Goal: Task Accomplishment & Management: Complete application form

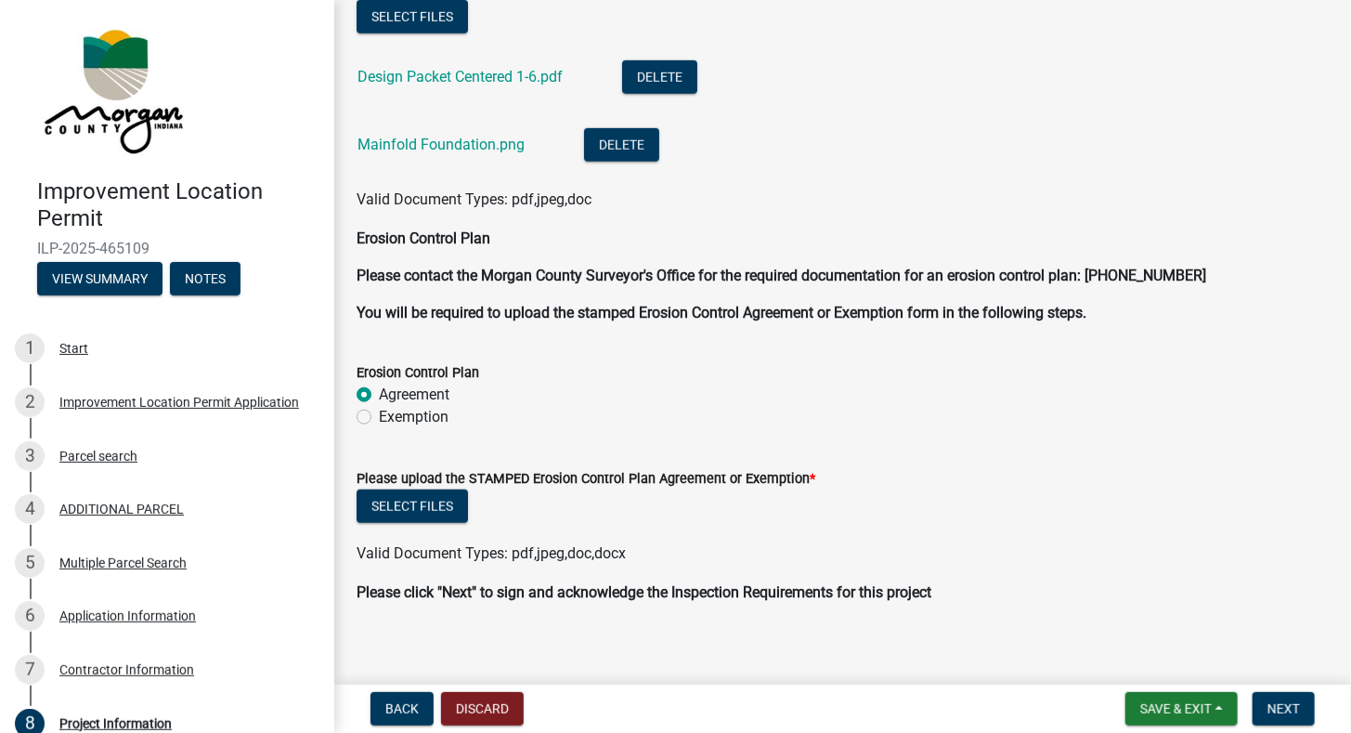
scroll to position [3827, 0]
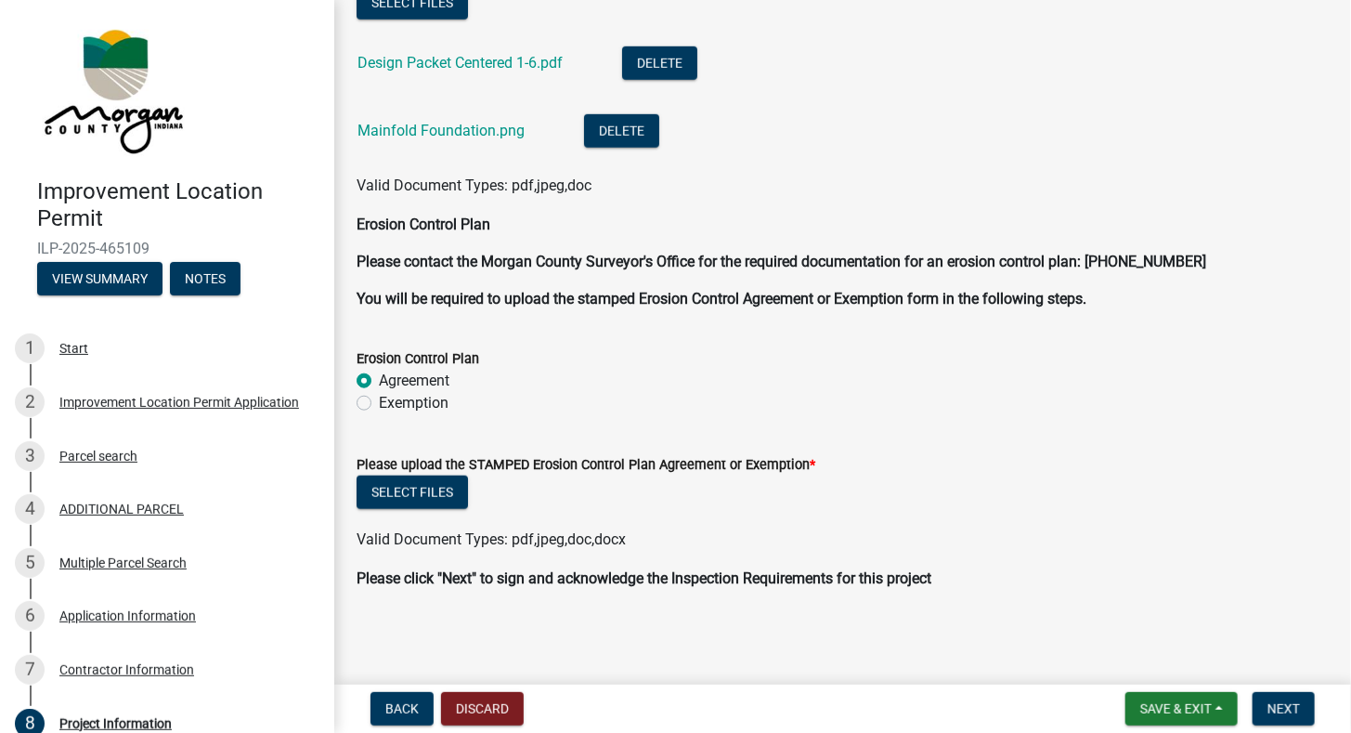
click at [379, 405] on label "Exemption" at bounding box center [414, 403] width 70 height 22
click at [379, 404] on input "Exemption" at bounding box center [385, 398] width 12 height 12
radio input "true"
click at [1172, 708] on span "Save & Exit" at bounding box center [1175, 708] width 71 height 15
click at [1117, 613] on button "Save" at bounding box center [1163, 615] width 149 height 45
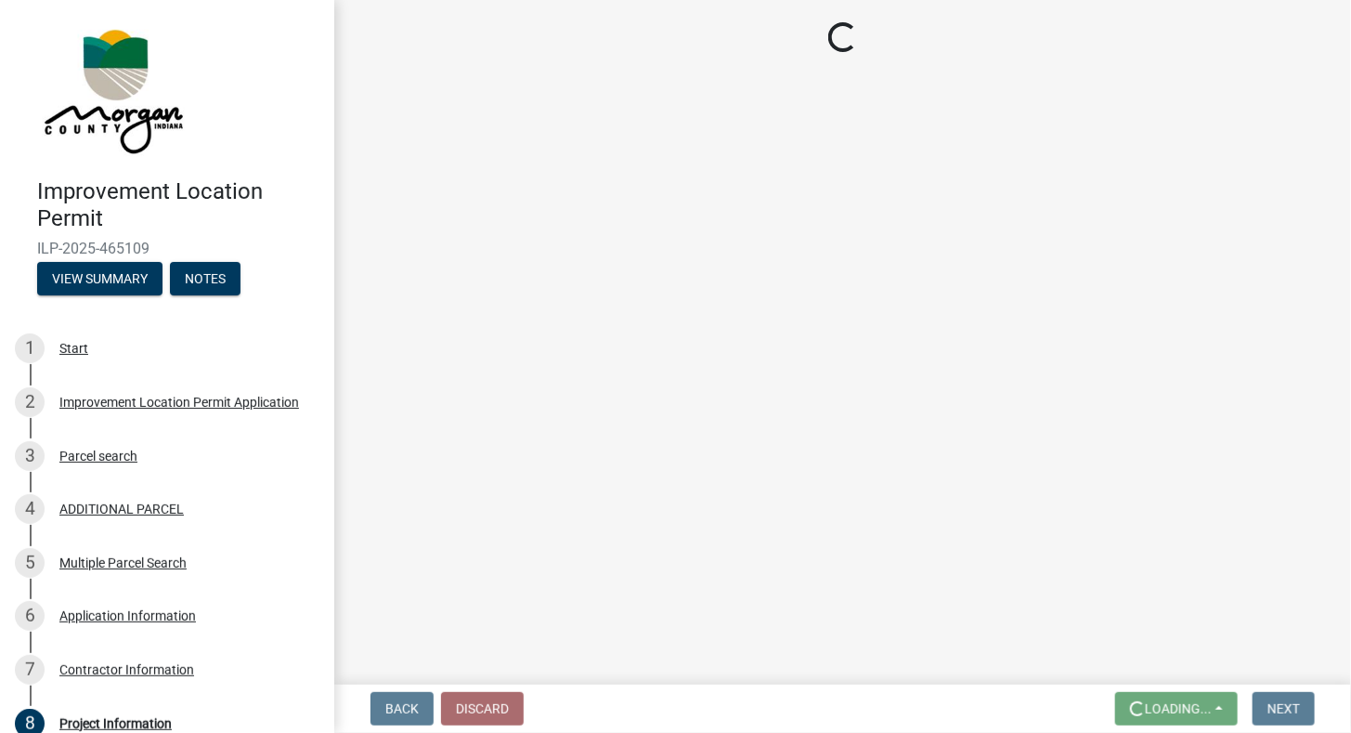
scroll to position [0, 0]
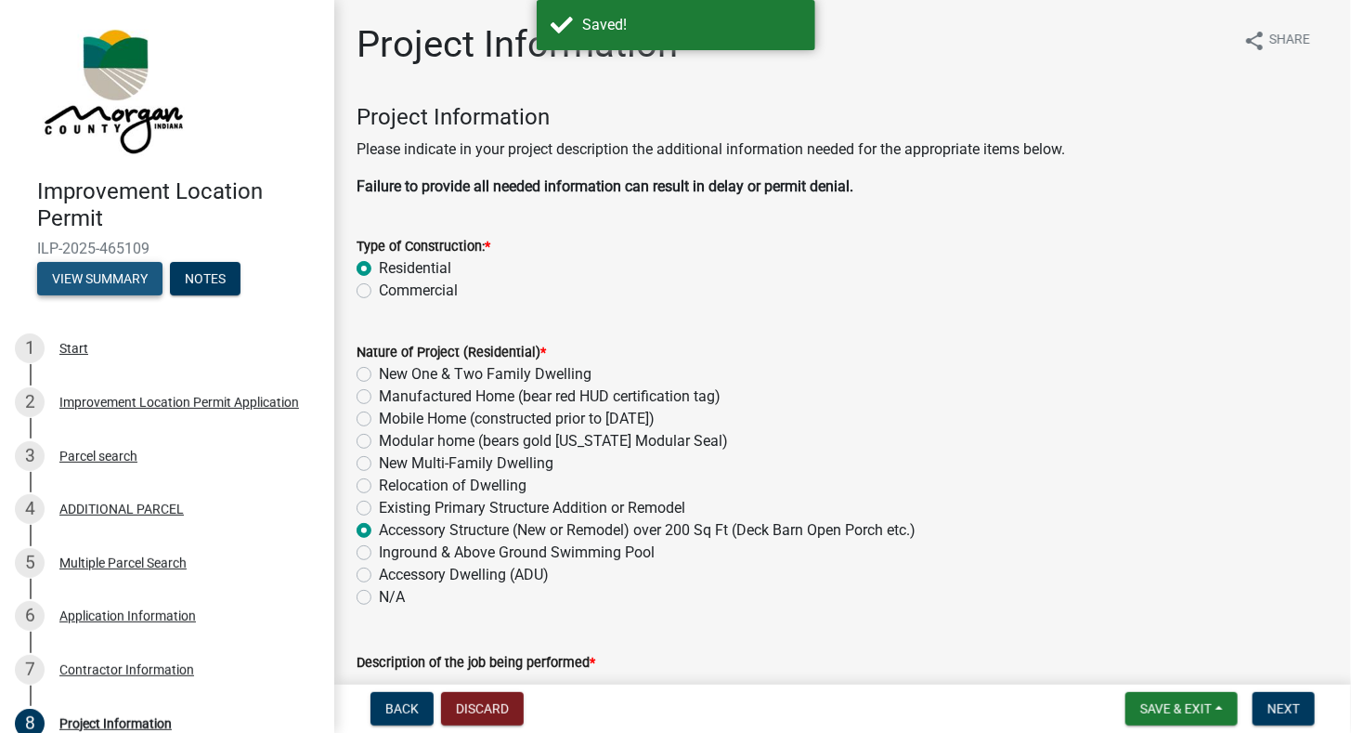
click at [154, 269] on button "View Summary" at bounding box center [99, 278] width 125 height 33
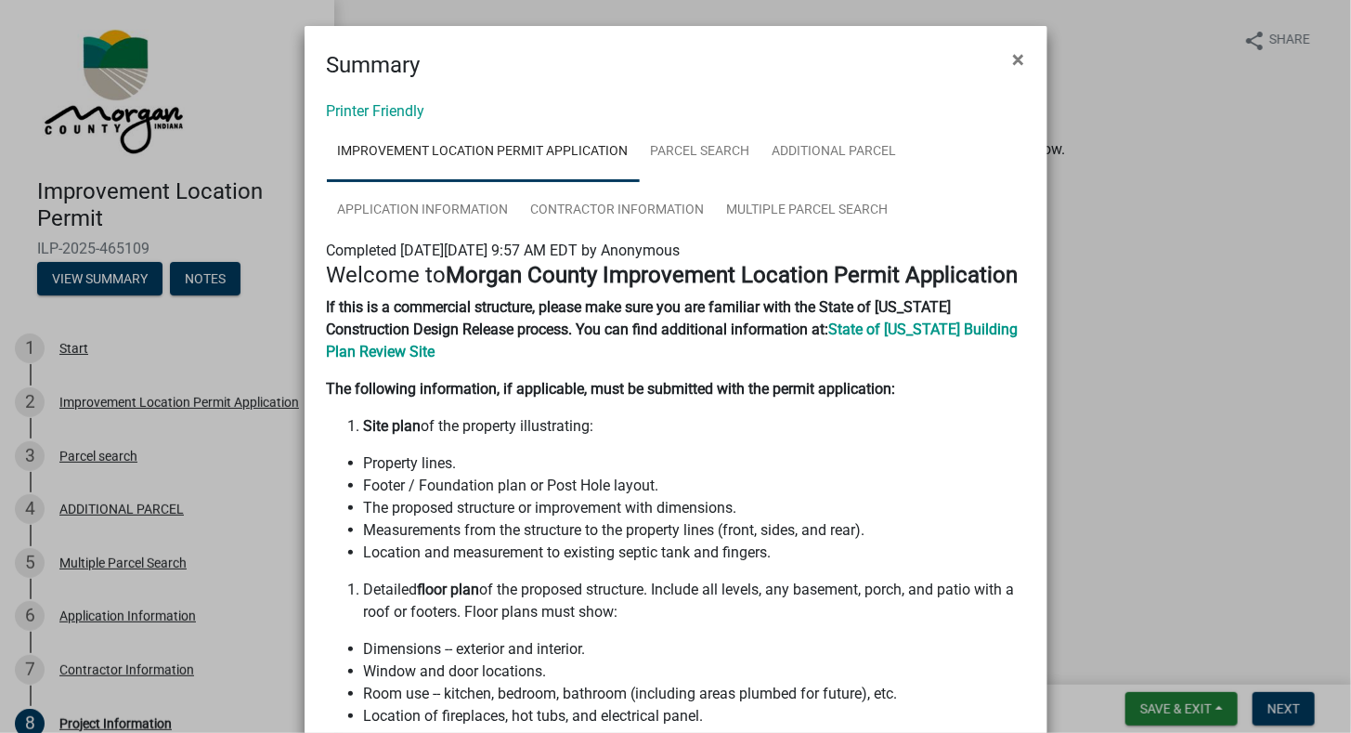
click at [1189, 345] on ngb-modal-window "Summary × Printer Friendly Improvement Location Permit Application Parcel searc…" at bounding box center [675, 366] width 1351 height 733
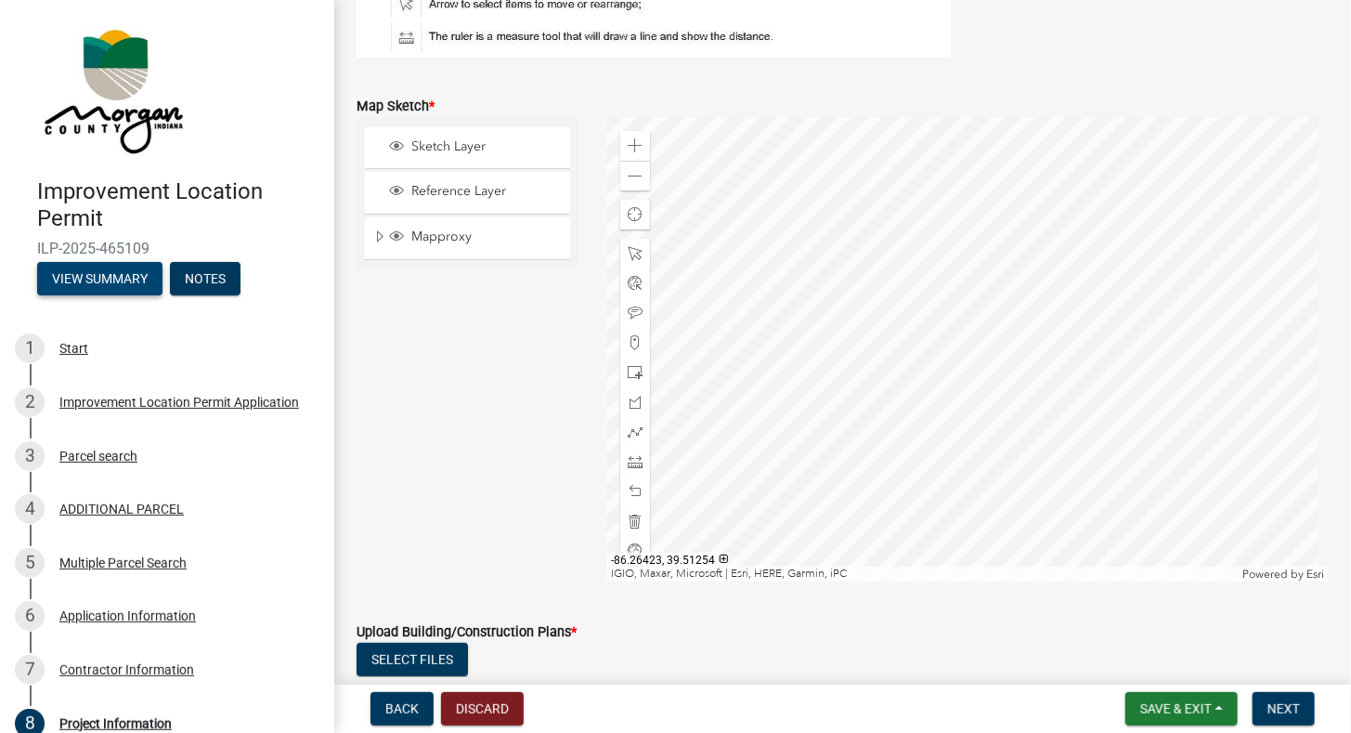
scroll to position [3177, 0]
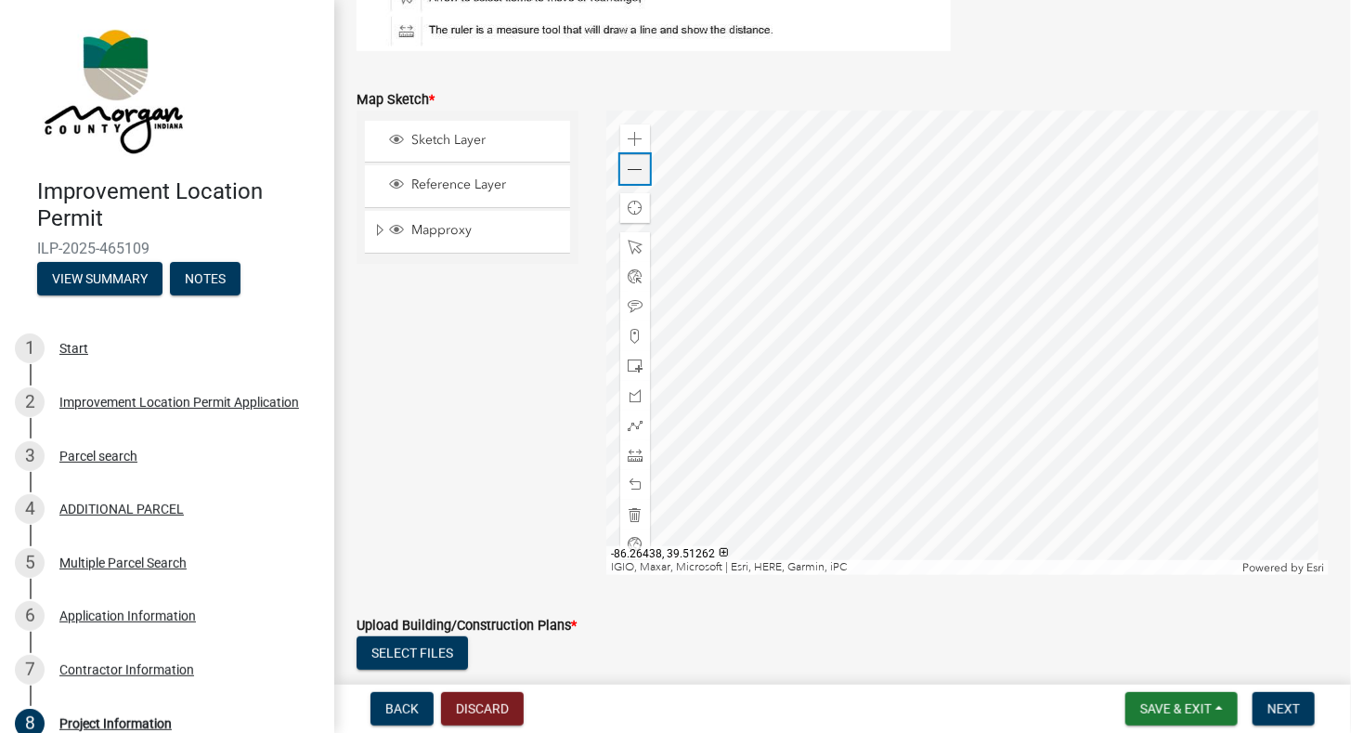
click at [630, 163] on span at bounding box center [635, 169] width 15 height 15
click at [927, 271] on div at bounding box center [967, 342] width 722 height 464
